Goal: Task Accomplishment & Management: Manage account settings

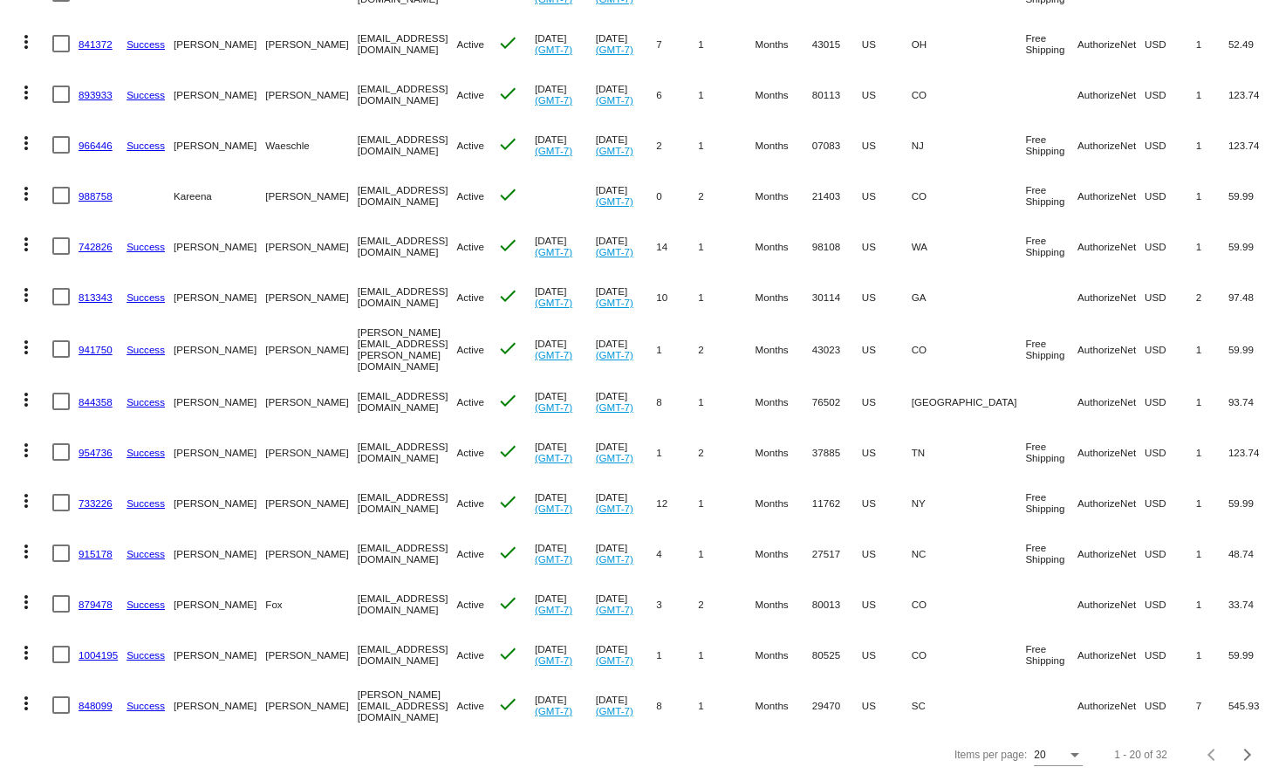
scroll to position [505, 0]
click at [1250, 749] on div "Next page" at bounding box center [1244, 755] width 12 height 12
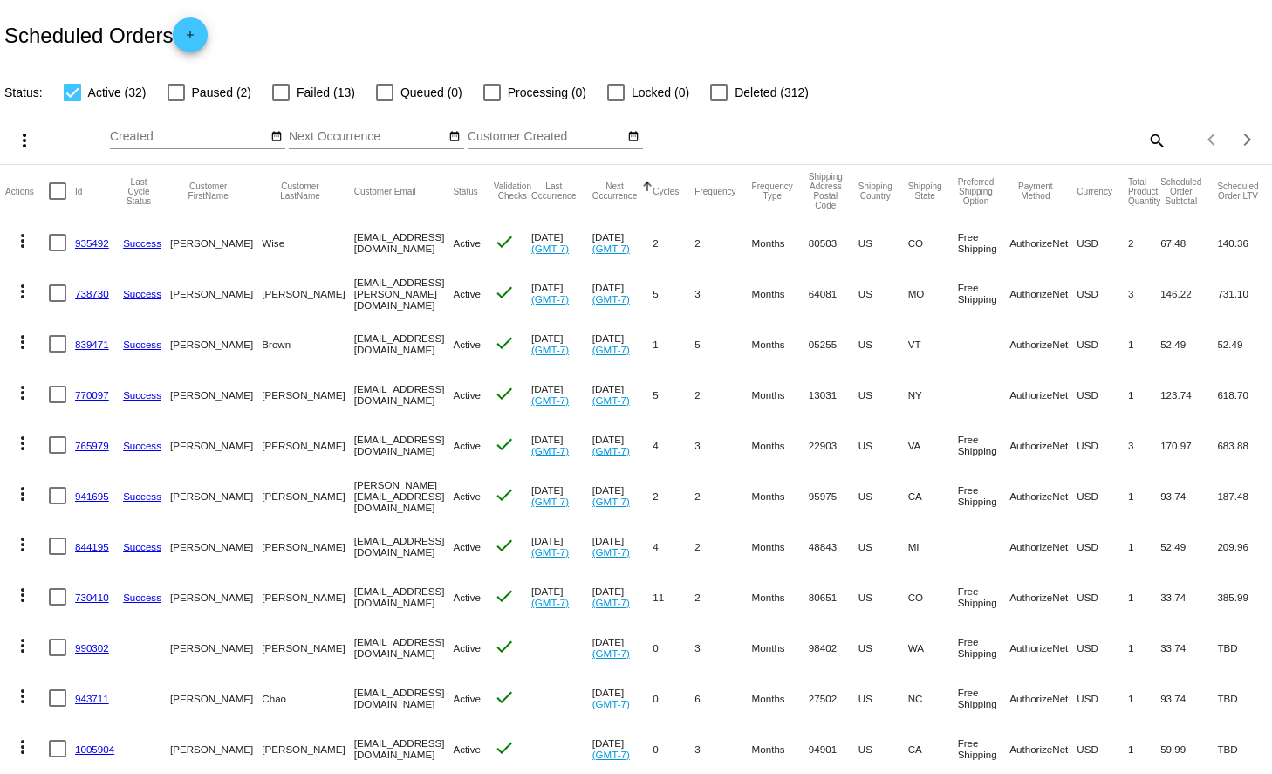
scroll to position [0, 0]
click at [722, 90] on label "Deleted (312)" at bounding box center [759, 92] width 99 height 21
click at [719, 101] on input "Deleted (312)" at bounding box center [718, 101] width 1 height 1
checkbox input "true"
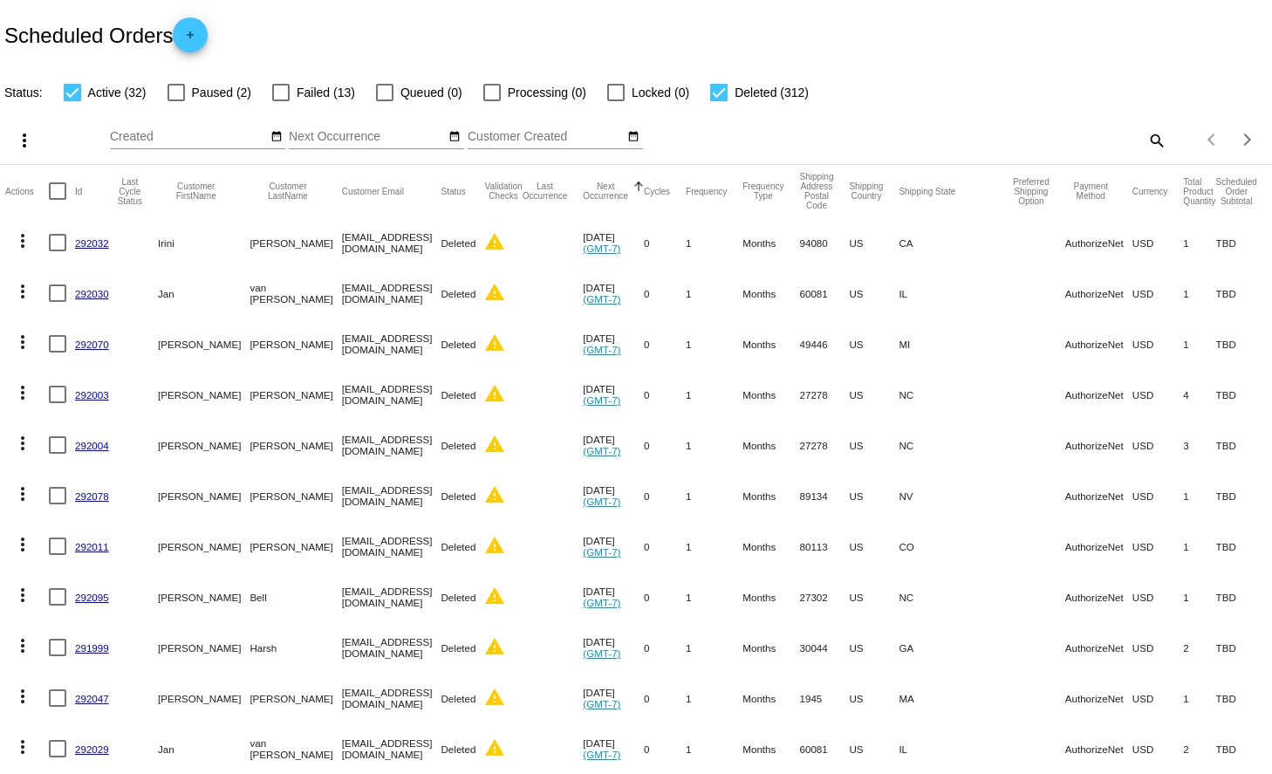
click at [73, 92] on div at bounding box center [72, 92] width 17 height 17
click at [72, 101] on input "Active (32)" at bounding box center [72, 101] width 1 height 1
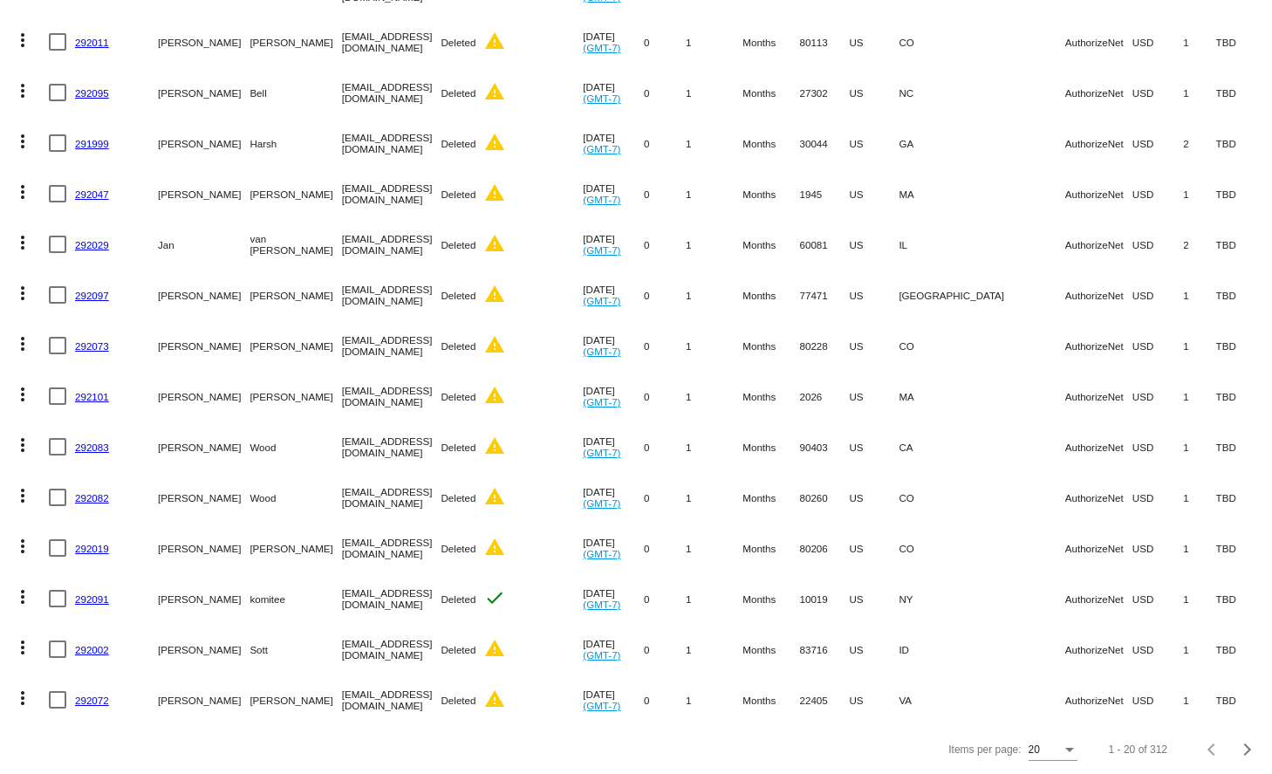
scroll to position [505, 0]
click at [1248, 750] on div "Next page" at bounding box center [1244, 749] width 12 height 12
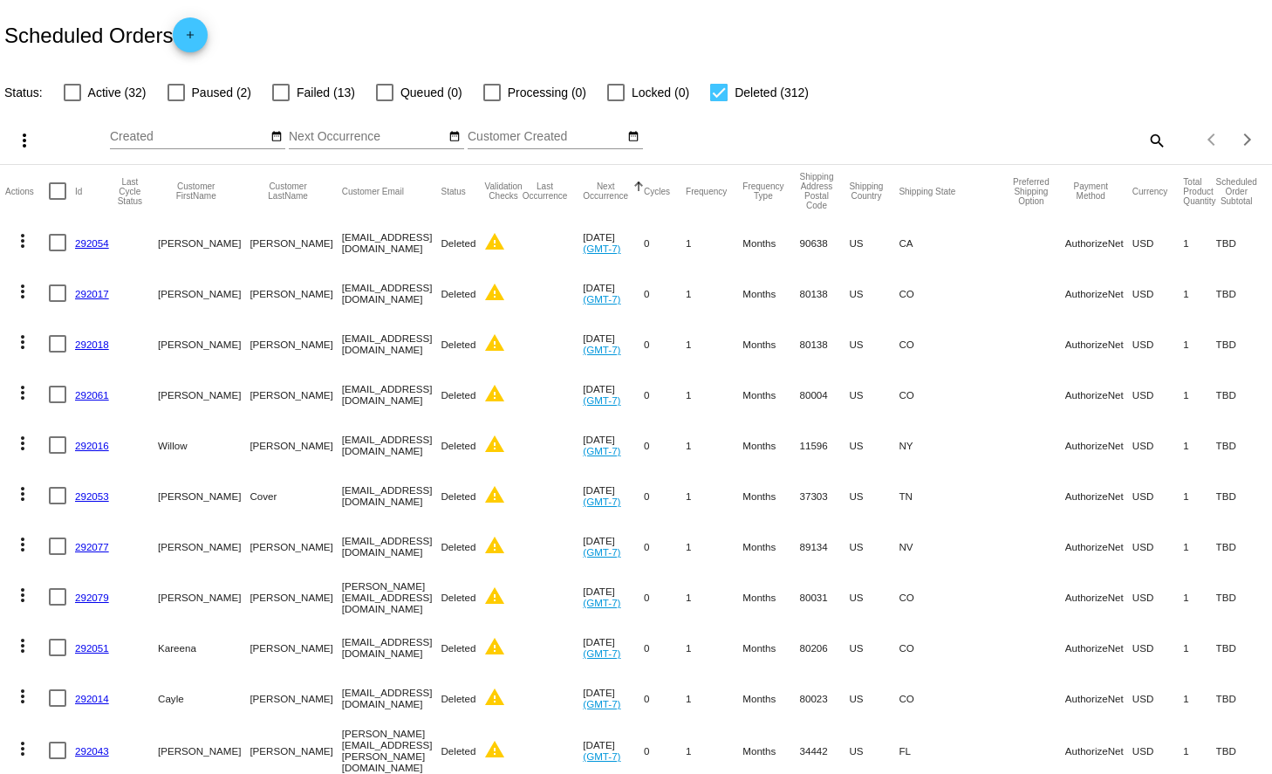
scroll to position [0, 0]
click at [72, 89] on div at bounding box center [72, 92] width 17 height 17
click at [72, 101] on input "Active (32)" at bounding box center [72, 101] width 1 height 1
checkbox input "true"
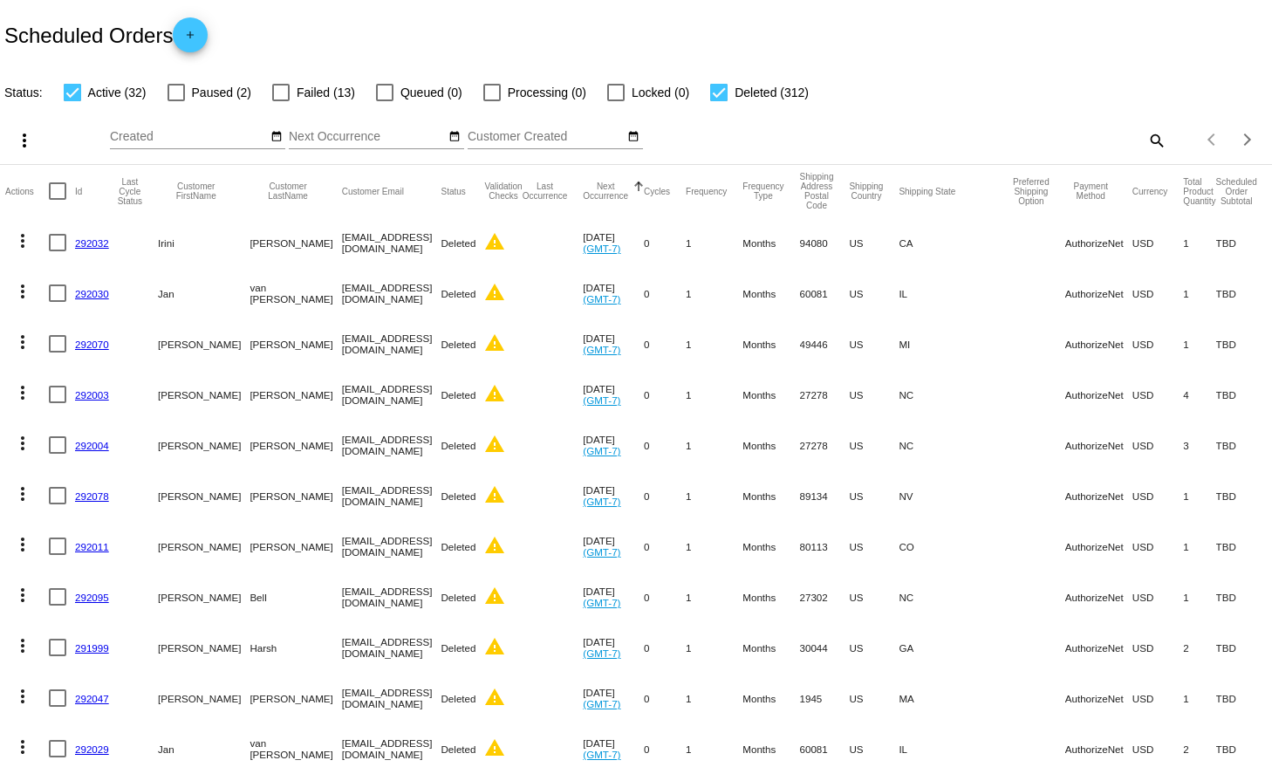
click at [1143, 140] on div "search" at bounding box center [1007, 139] width 317 height 27
click at [1153, 143] on mat-icon "search" at bounding box center [1155, 139] width 21 height 27
click at [974, 133] on input "Search" at bounding box center [1007, 137] width 317 height 14
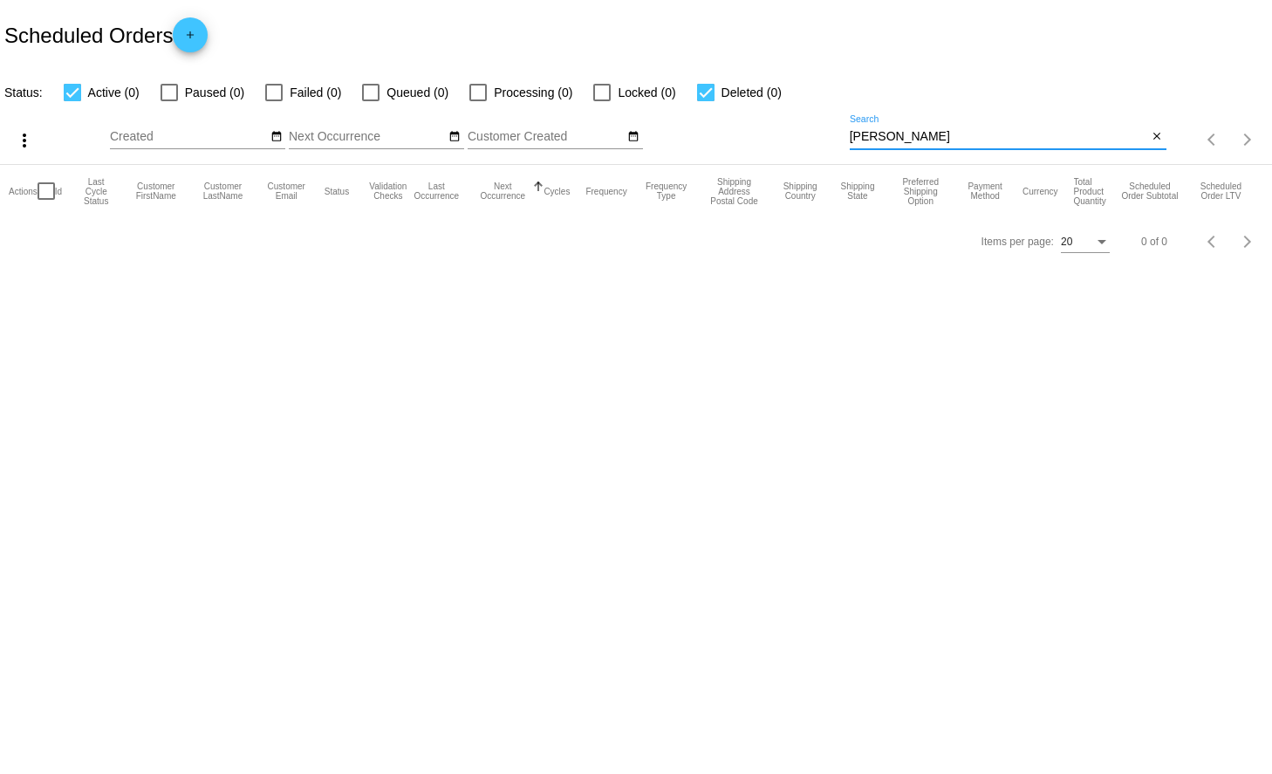
click at [918, 135] on input "[PERSON_NAME]" at bounding box center [998, 137] width 298 height 14
drag, startPoint x: 903, startPoint y: 132, endPoint x: 787, endPoint y: 123, distance: 116.3
click at [788, 123] on div "more_vert Sep Jan Feb Mar [DATE]" at bounding box center [636, 134] width 1272 height 62
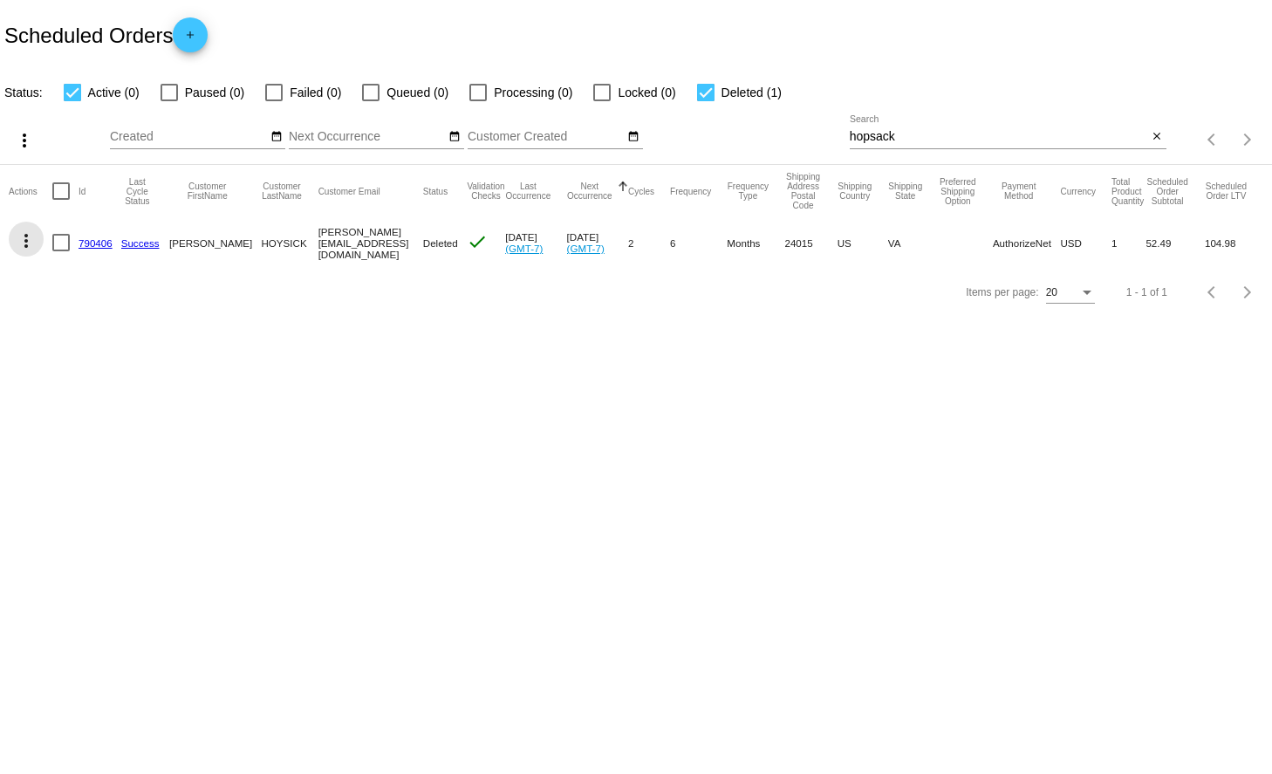
drag, startPoint x: 233, startPoint y: 328, endPoint x: 17, endPoint y: 240, distance: 233.5
click at [17, 240] on mat-icon "more_vert" at bounding box center [26, 240] width 21 height 21
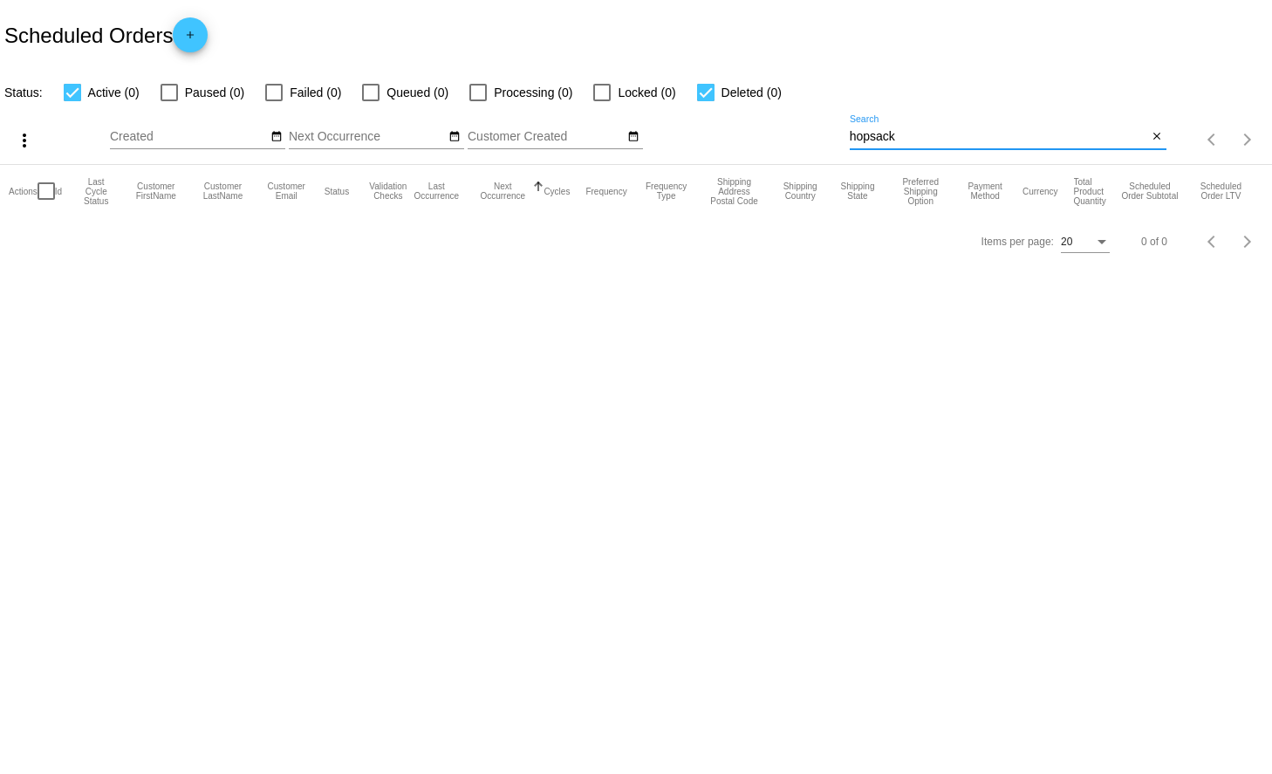
click at [917, 131] on input "hopsack" at bounding box center [998, 137] width 298 height 14
click at [874, 134] on input "hopsick" at bounding box center [998, 137] width 298 height 14
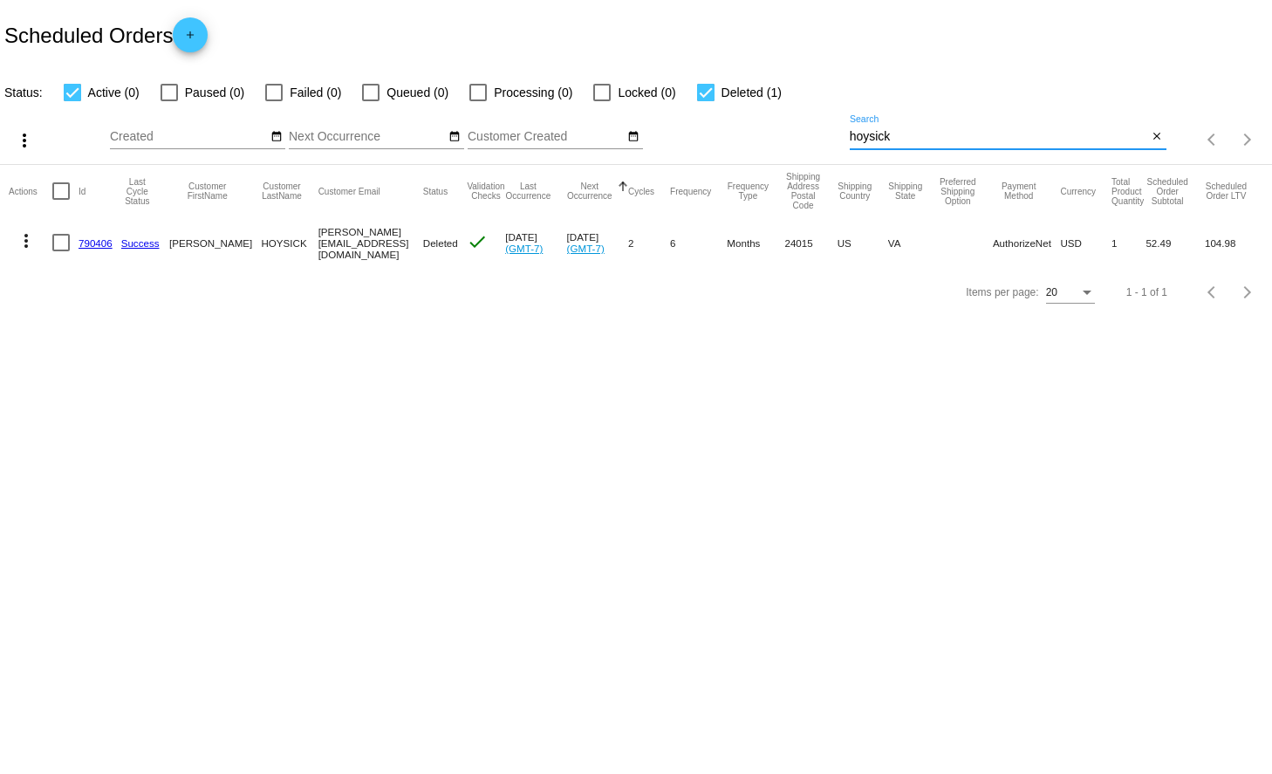
type input "hoysick"
click at [24, 241] on mat-icon "more_vert" at bounding box center [26, 240] width 21 height 21
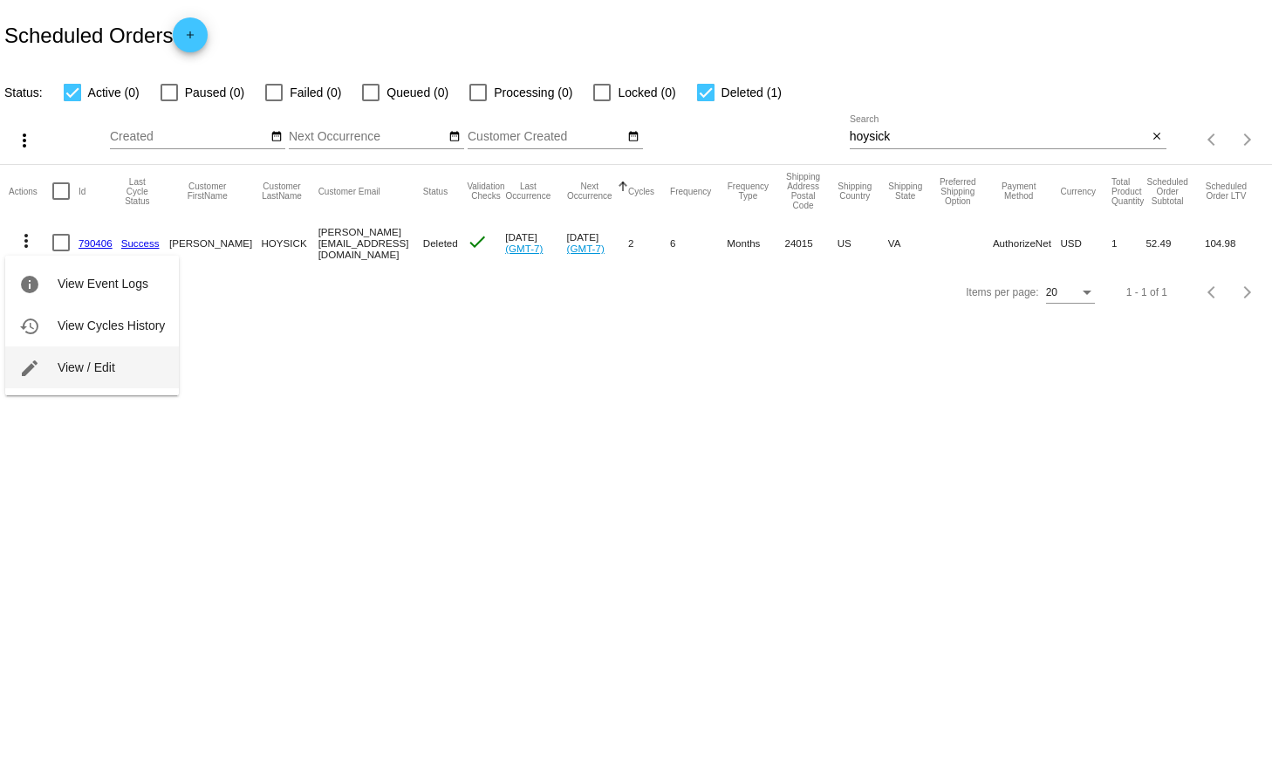
click at [83, 365] on span "View / Edit" at bounding box center [87, 367] width 58 height 14
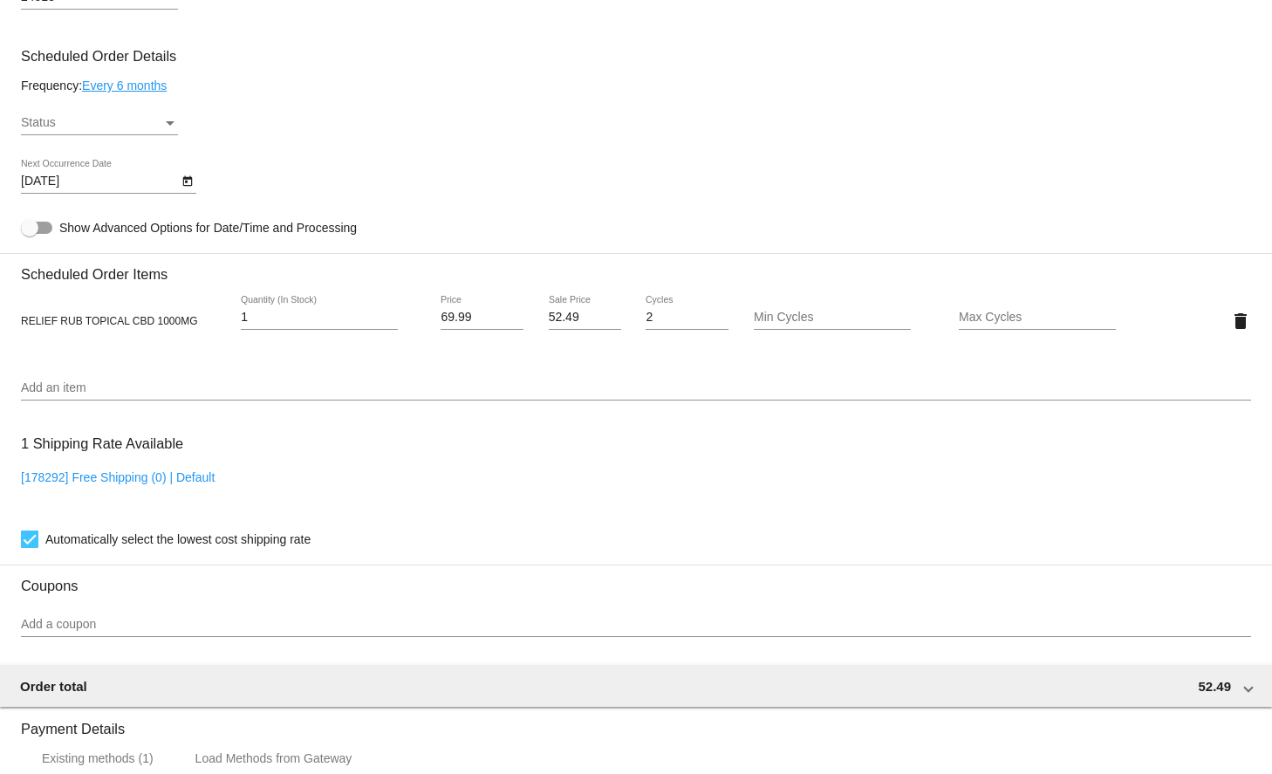
scroll to position [953, 0]
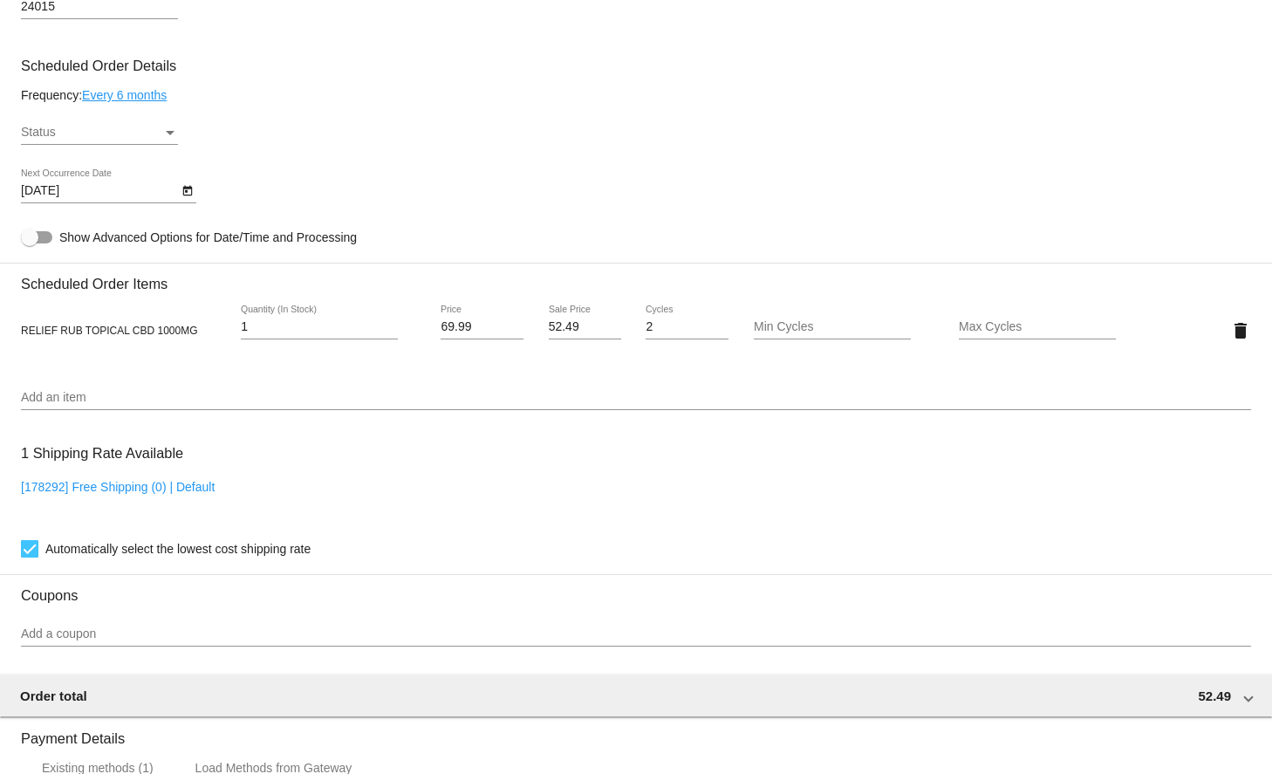
click at [165, 140] on div "Status" at bounding box center [170, 133] width 16 height 14
click at [392, 76] on div at bounding box center [636, 387] width 1272 height 774
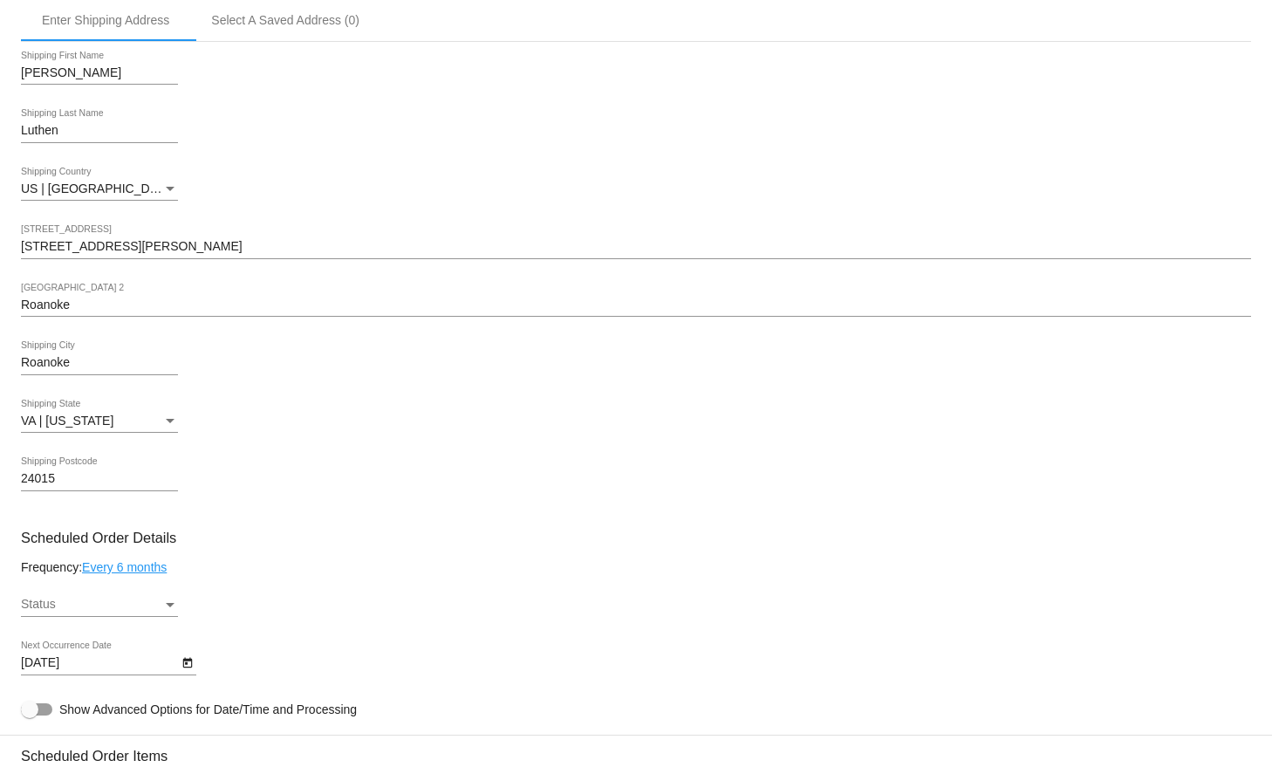
scroll to position [486, 0]
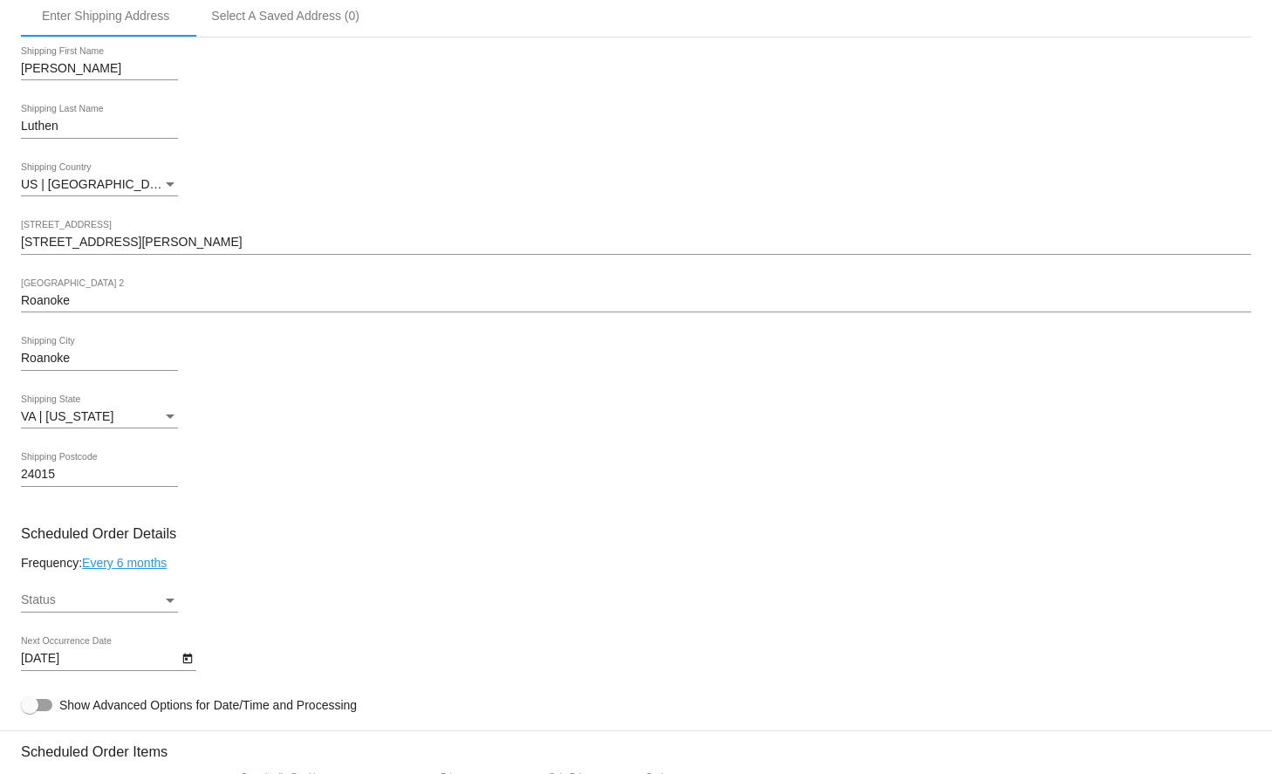
click at [172, 603] on div "Status" at bounding box center [170, 600] width 16 height 14
click at [268, 602] on div at bounding box center [636, 387] width 1272 height 774
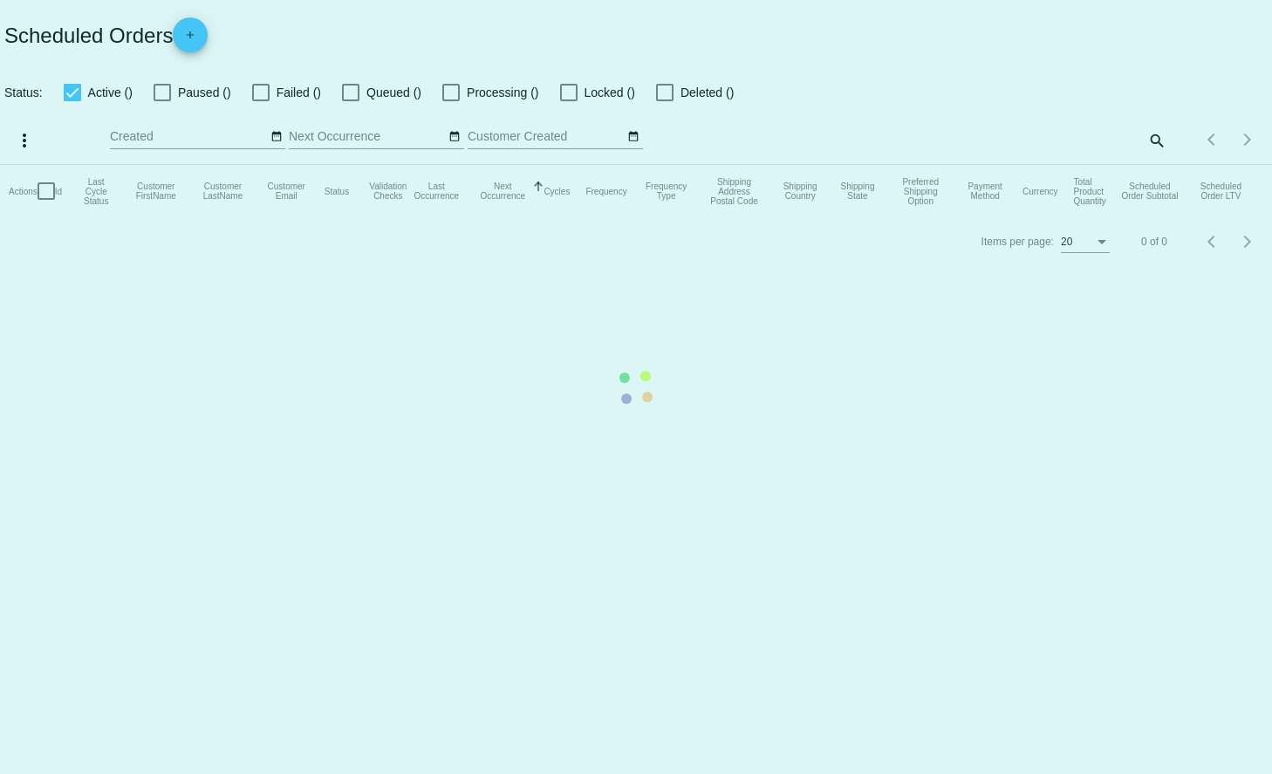
checkbox input "true"
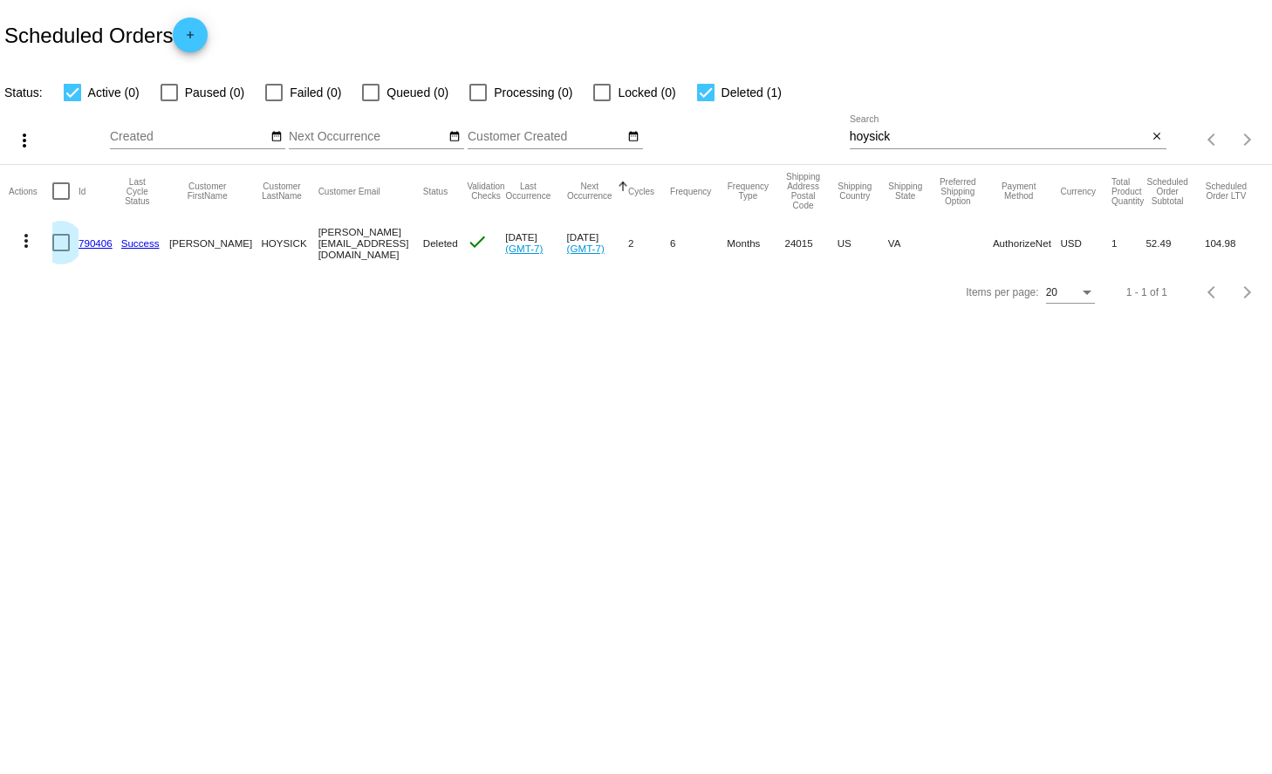
click at [59, 240] on div at bounding box center [60, 242] width 17 height 17
click at [60, 251] on input "checkbox" at bounding box center [60, 251] width 1 height 1
checkbox input "true"
click at [62, 248] on div at bounding box center [60, 242] width 17 height 17
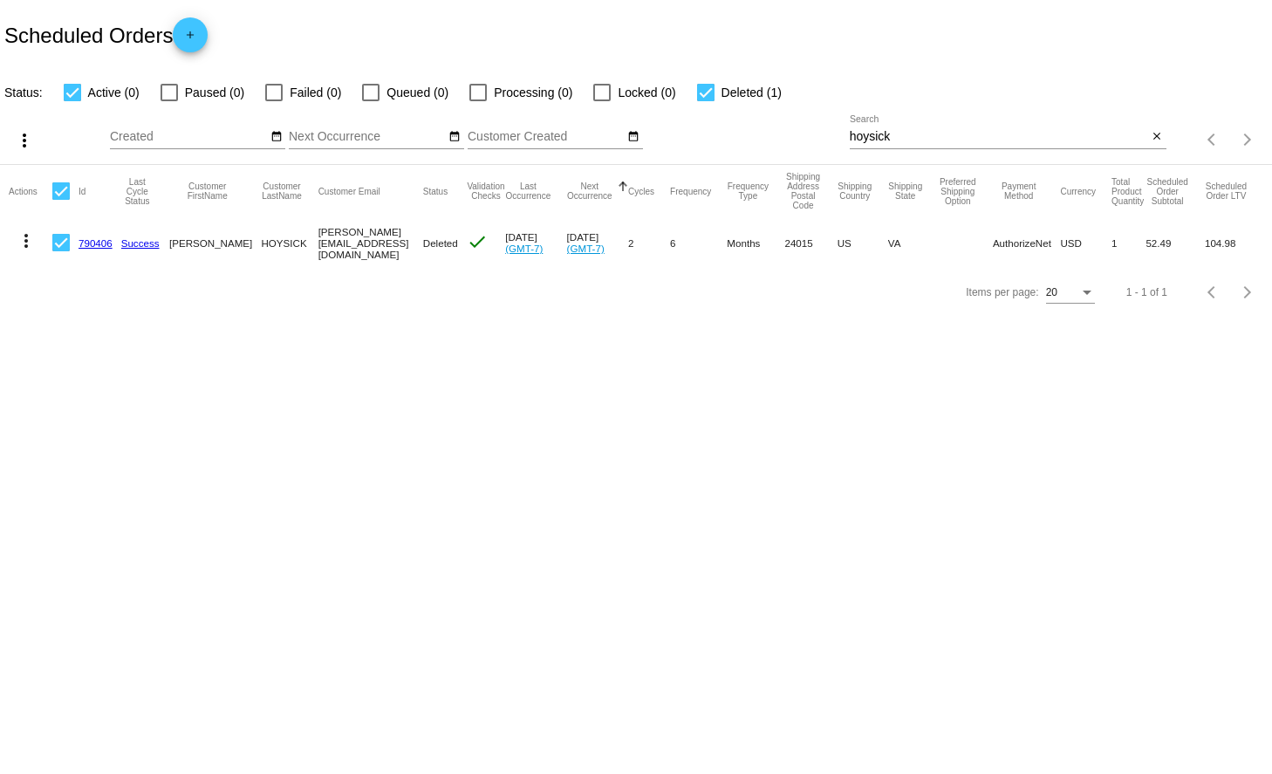
click at [61, 251] on input "checkbox" at bounding box center [60, 251] width 1 height 1
checkbox input "false"
click at [98, 246] on link "790406" at bounding box center [95, 242] width 34 height 11
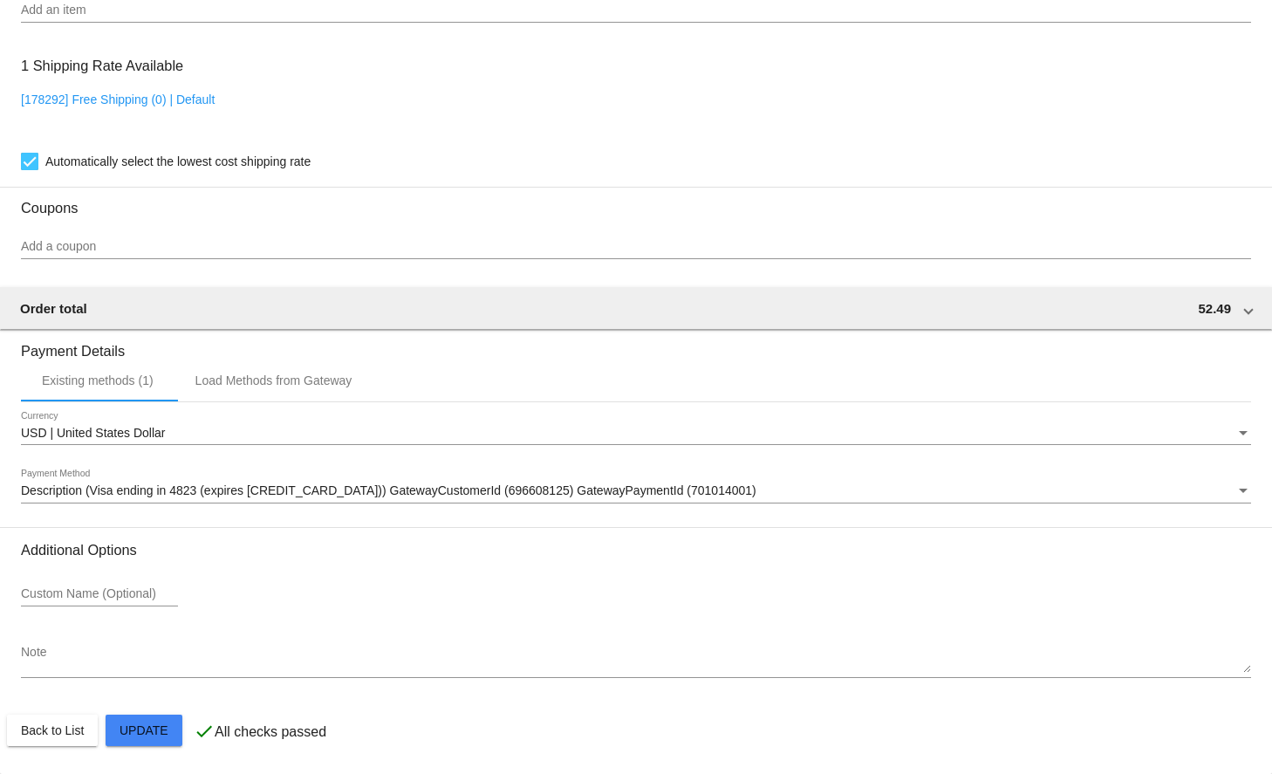
scroll to position [1352, 0]
click at [262, 379] on div "Load Methods from Gateway" at bounding box center [273, 380] width 157 height 14
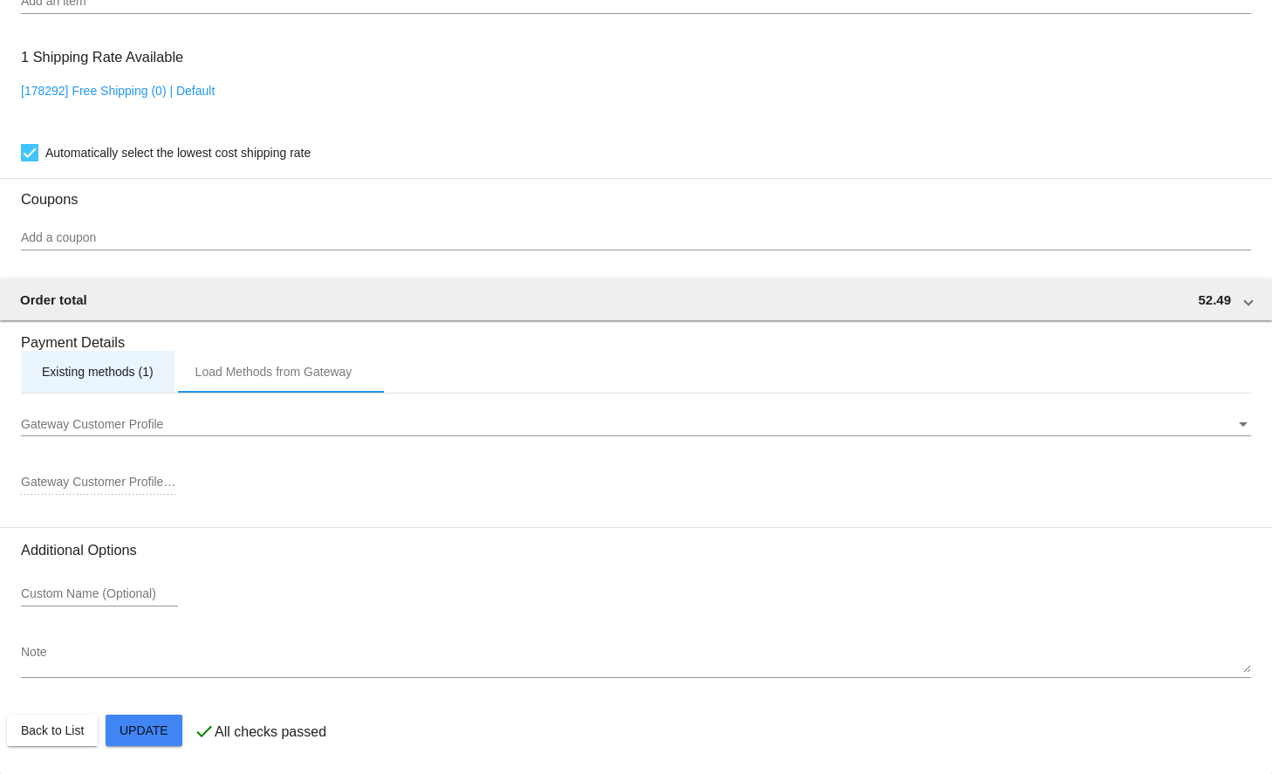
click at [94, 379] on div "Existing methods (1)" at bounding box center [98, 372] width 112 height 14
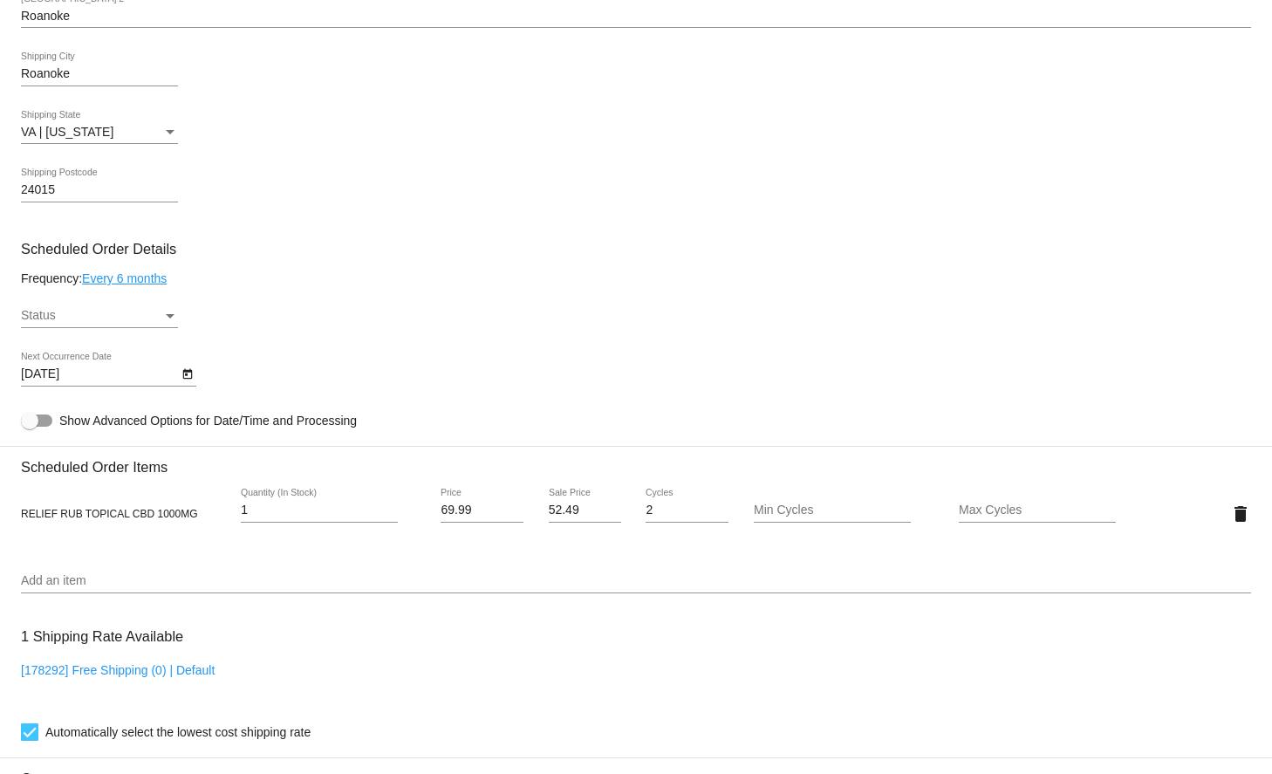
scroll to position [768, 0]
click at [38, 426] on div at bounding box center [36, 422] width 31 height 12
click at [30, 428] on input "Show Advanced Options for Date/Time and Processing" at bounding box center [29, 428] width 1 height 1
checkbox input "true"
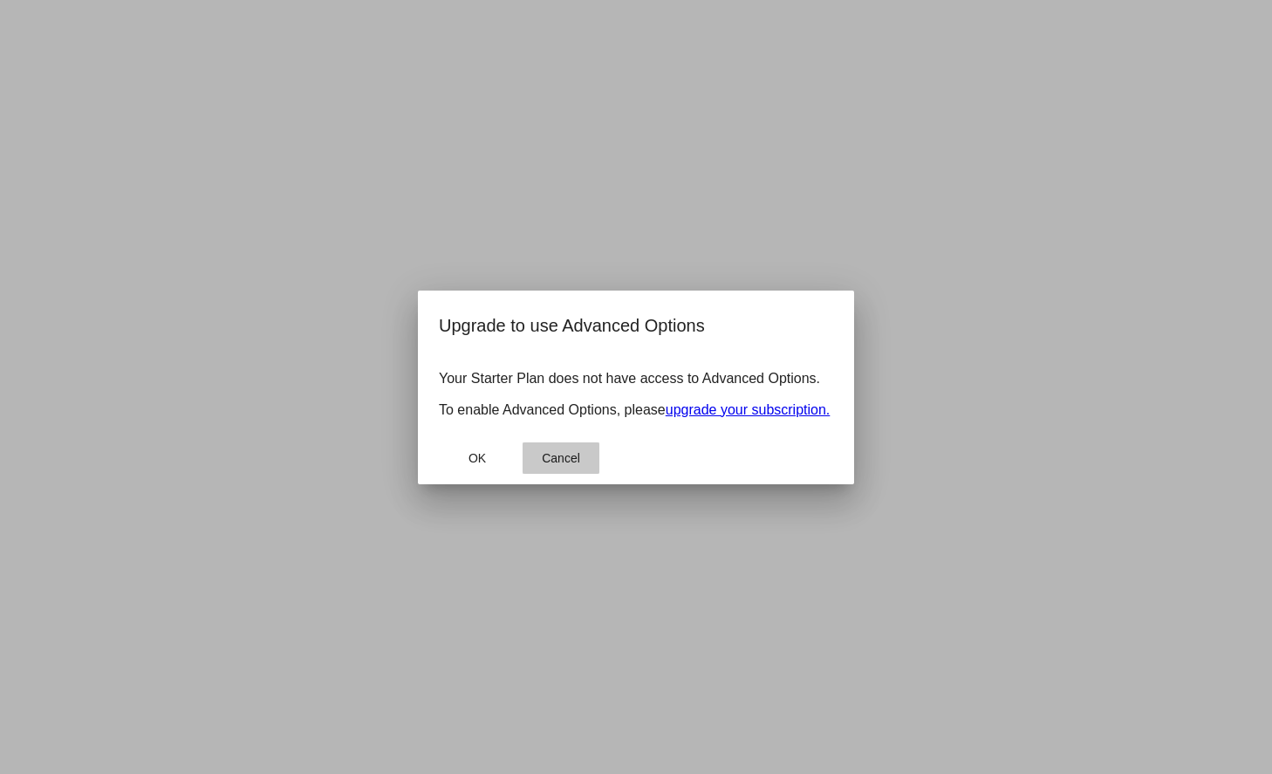
click at [553, 465] on span "Cancel" at bounding box center [561, 458] width 38 height 14
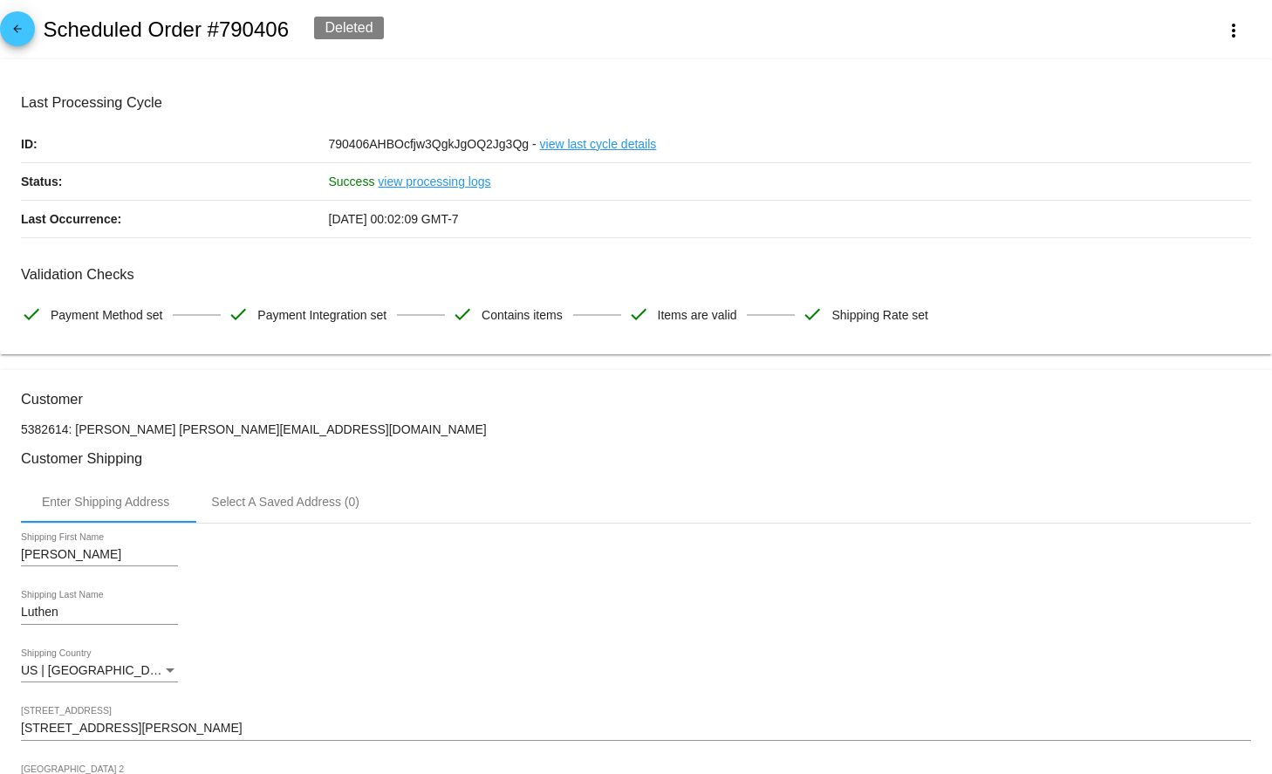
scroll to position [0, 0]
click at [24, 37] on mat-icon "arrow_back" at bounding box center [17, 33] width 21 height 21
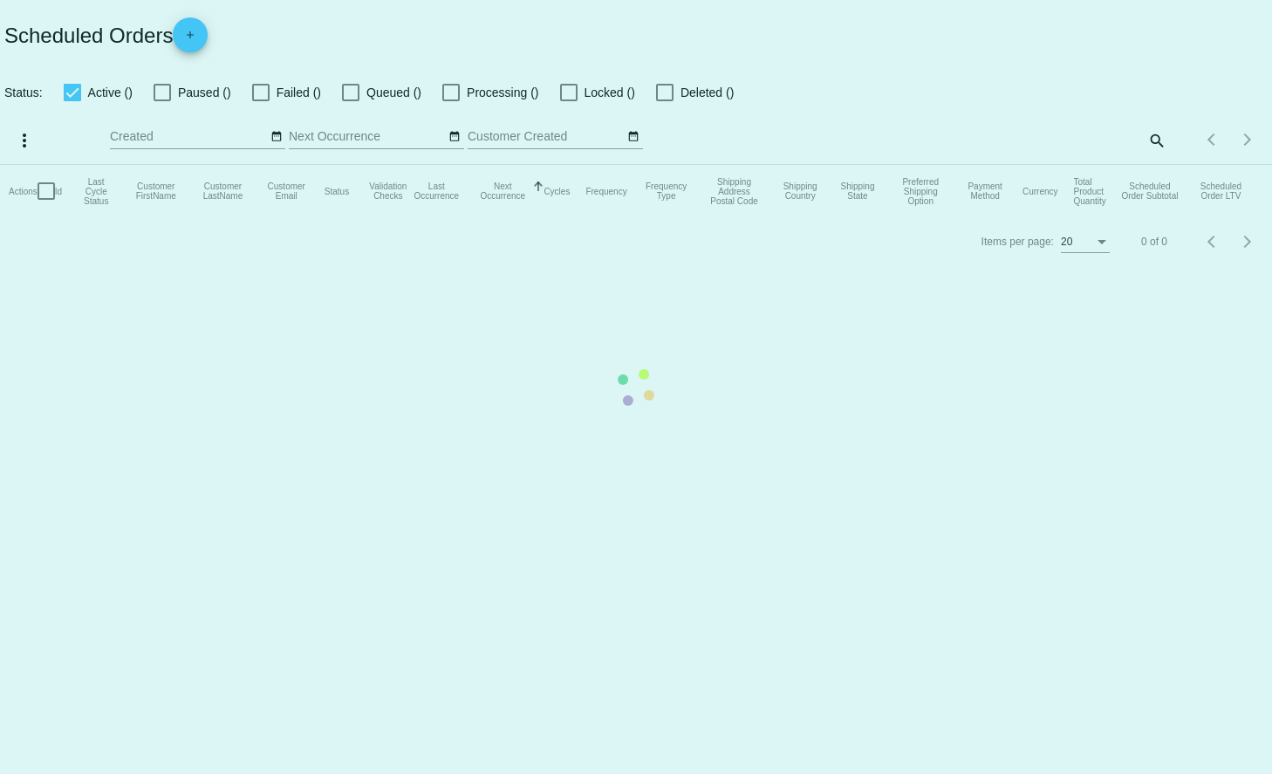
checkbox input "true"
